Goal: Use online tool/utility: Utilize a website feature to perform a specific function

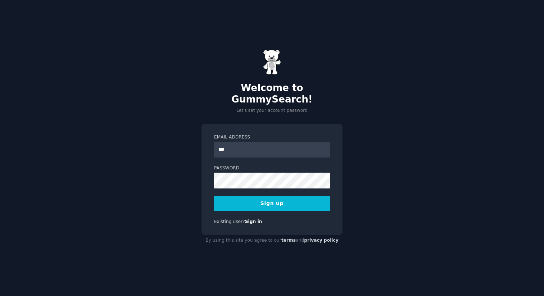
type input "**********"
click at [297, 198] on button "Sign up" at bounding box center [272, 203] width 116 height 15
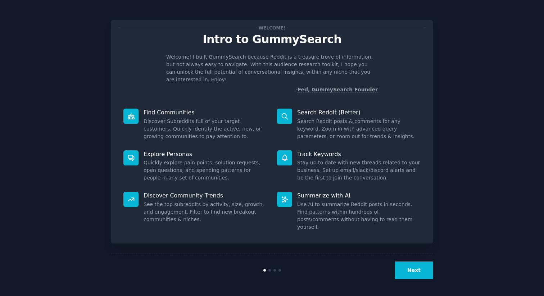
click at [413, 268] on button "Next" at bounding box center [414, 271] width 39 height 18
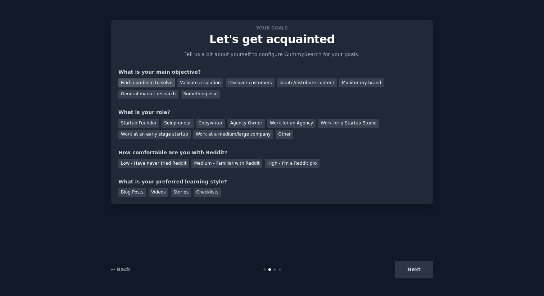
click at [144, 84] on div "Find a problem to solve" at bounding box center [146, 82] width 56 height 9
click at [135, 122] on div "Startup Founder" at bounding box center [138, 123] width 41 height 9
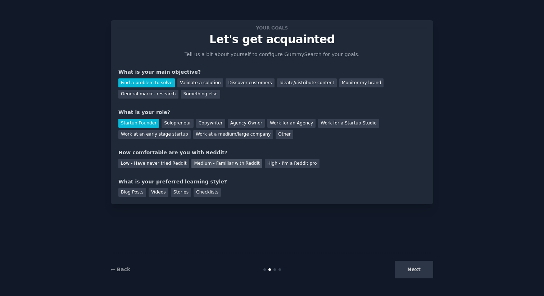
click at [207, 167] on div "Medium - Familiar with Reddit" at bounding box center [226, 163] width 71 height 9
click at [417, 272] on div "Next" at bounding box center [380, 270] width 108 height 18
click at [207, 193] on div "Checklists" at bounding box center [207, 192] width 27 height 9
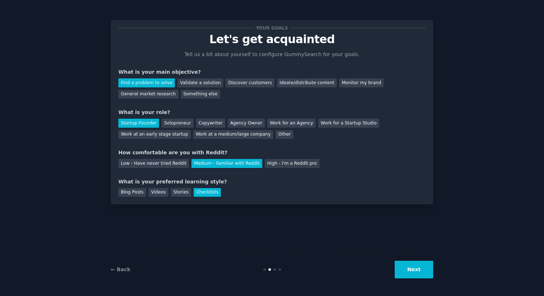
click at [422, 270] on button "Next" at bounding box center [414, 270] width 39 height 18
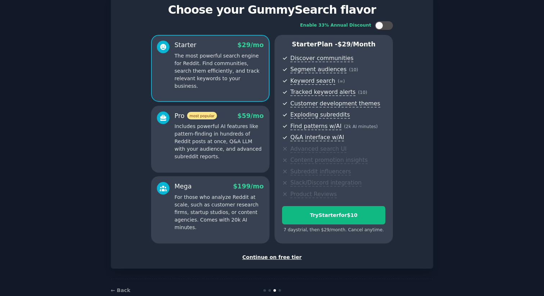
scroll to position [30, 0]
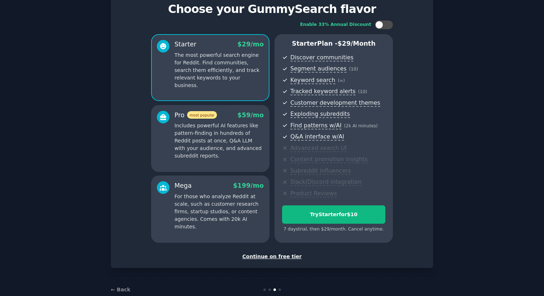
click at [290, 255] on div "Continue on free tier" at bounding box center [271, 257] width 307 height 8
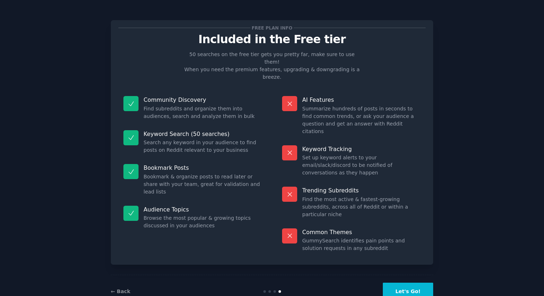
click at [412, 283] on button "Let's Go!" at bounding box center [408, 292] width 50 height 18
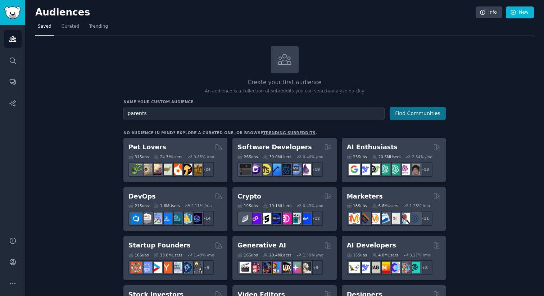
type input "parents"
click at [412, 118] on button "Find Communities" at bounding box center [418, 113] width 56 height 13
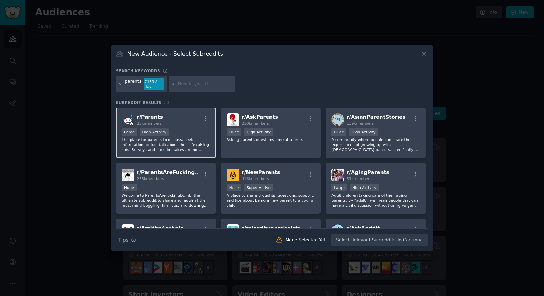
click at [199, 125] on div "r/ Parents 25k members Large High Activity The place for parents to discuss, se…" at bounding box center [166, 133] width 100 height 51
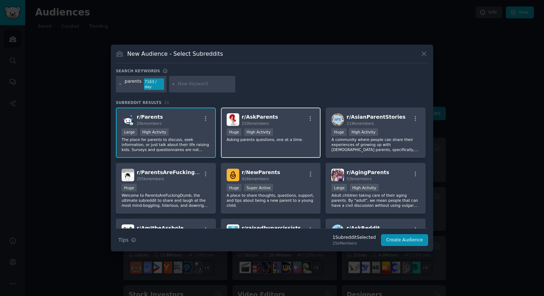
click at [291, 128] on div "100,000 - 1,000,000 members Huge High Activity" at bounding box center [271, 132] width 89 height 9
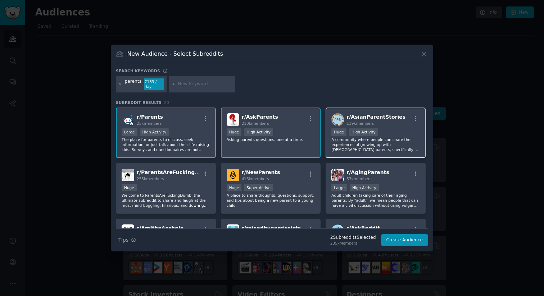
click at [390, 128] on div "Huge High Activity" at bounding box center [375, 132] width 89 height 9
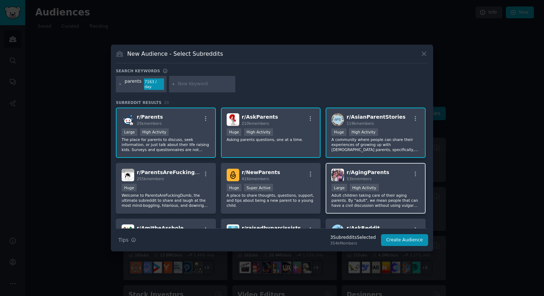
click at [385, 178] on div "r/ AgingParents 53k members" at bounding box center [375, 175] width 89 height 13
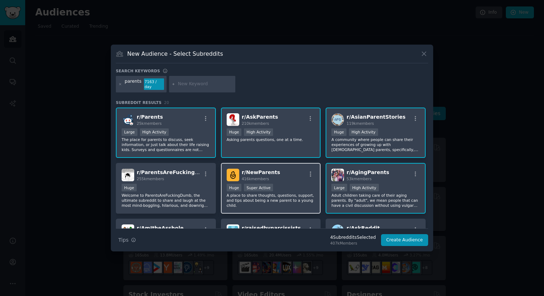
click at [286, 176] on div "r/ NewParents 416k members" at bounding box center [271, 175] width 89 height 13
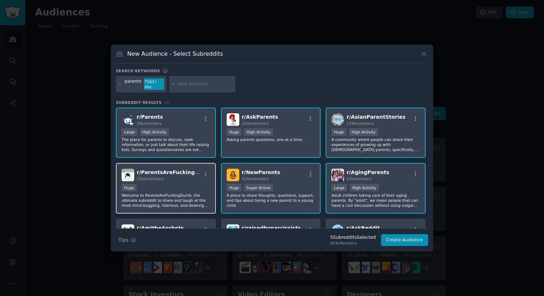
click at [195, 185] on div "Huge" at bounding box center [166, 188] width 89 height 9
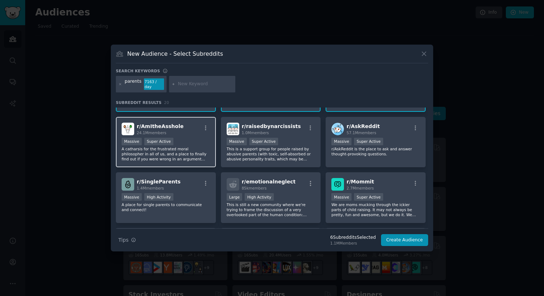
scroll to position [103, 0]
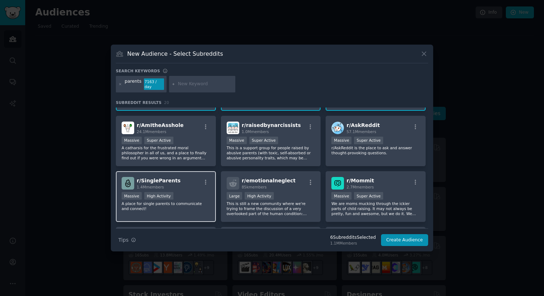
click at [203, 186] on div "r/ SingleParents 1.4M members" at bounding box center [166, 183] width 89 height 13
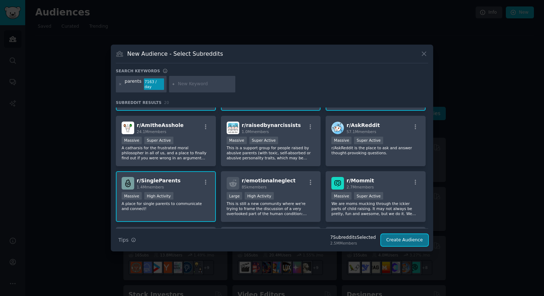
click at [393, 236] on button "Create Audience" at bounding box center [405, 240] width 48 height 12
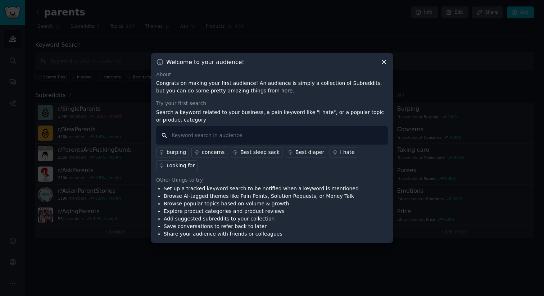
click at [281, 139] on input "text" at bounding box center [272, 135] width 232 height 18
type input "i"
type input "i hate"
click at [340, 153] on div "I hate" at bounding box center [347, 153] width 14 height 8
